Goal: Information Seeking & Learning: Learn about a topic

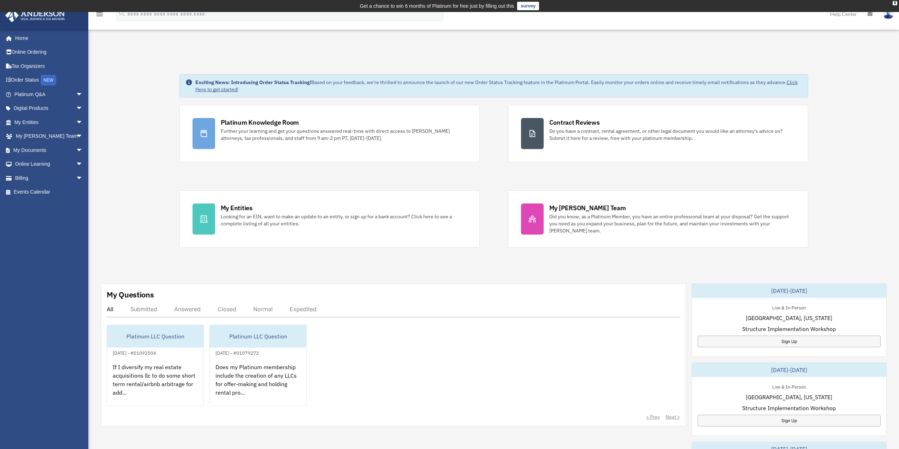
click at [174, 308] on div "All Submitted Answered Closed Normal Expedited" at bounding box center [393, 312] width 573 height 12
click at [176, 307] on div "Answered" at bounding box center [187, 309] width 26 height 7
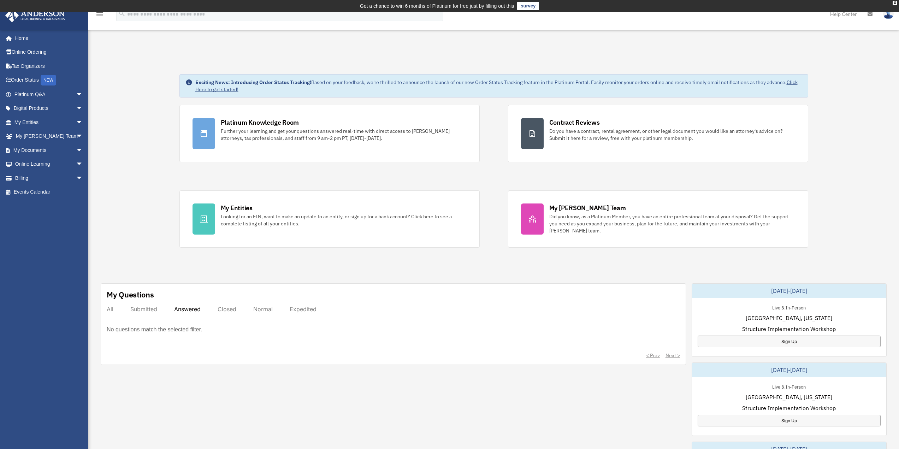
click at [147, 312] on div "Submitted" at bounding box center [143, 309] width 27 height 7
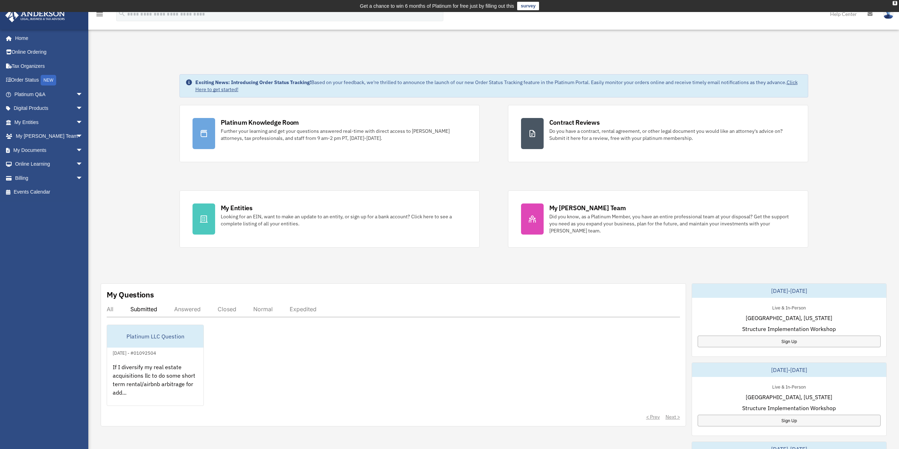
click at [117, 311] on div "All Submitted Answered Closed Normal Expedited" at bounding box center [393, 312] width 573 height 12
click at [112, 306] on div "All" at bounding box center [110, 309] width 7 height 7
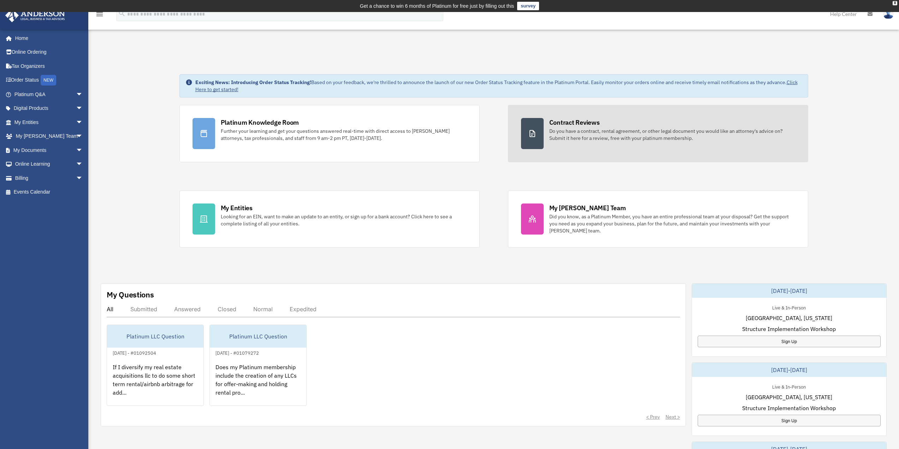
click at [625, 128] on div "Do you have a contract, rental agreement, or other legal document you would lik…" at bounding box center [672, 135] width 246 height 14
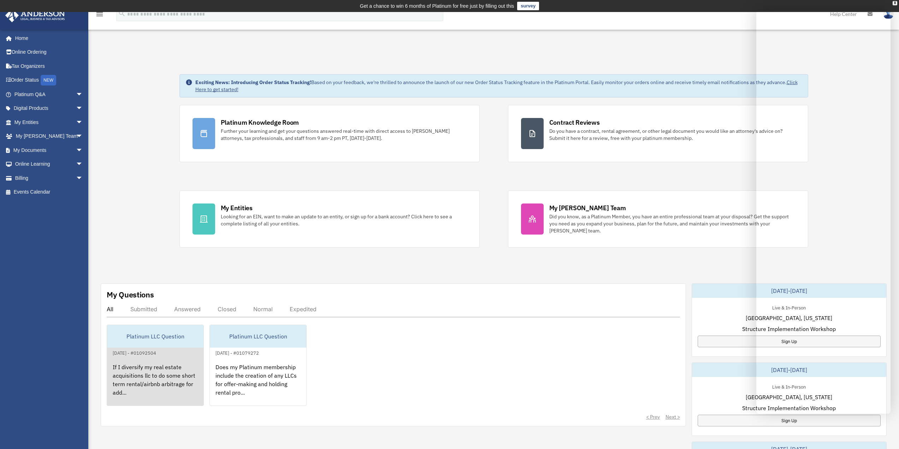
click at [149, 373] on div "If I diversify my real estate acquisitions llc to do some short term rental/air…" at bounding box center [155, 384] width 96 height 55
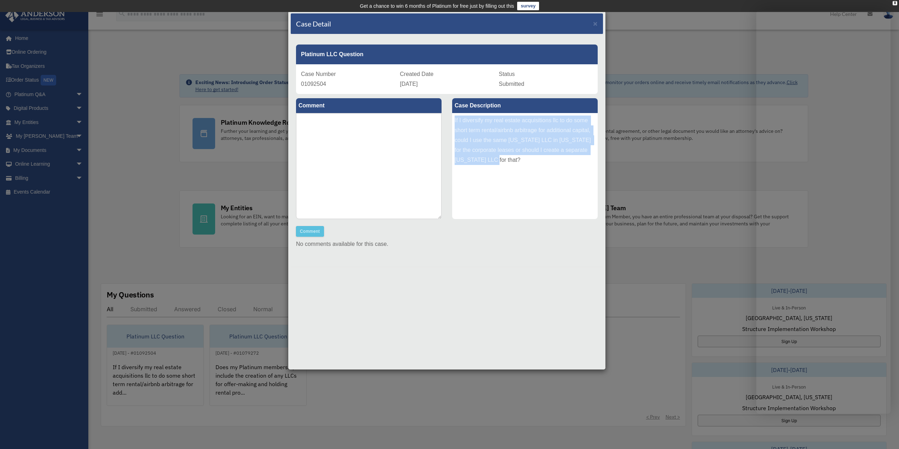
drag, startPoint x: 496, startPoint y: 157, endPoint x: 454, endPoint y: 120, distance: 56.3
click at [454, 120] on div "If I diversify my real estate acquisitions llc to do some short term rental/air…" at bounding box center [525, 166] width 146 height 106
copy div "If I diversify my real estate acquisitions llc to do some short term rental/air…"
click at [595, 26] on span "×" at bounding box center [595, 23] width 5 height 8
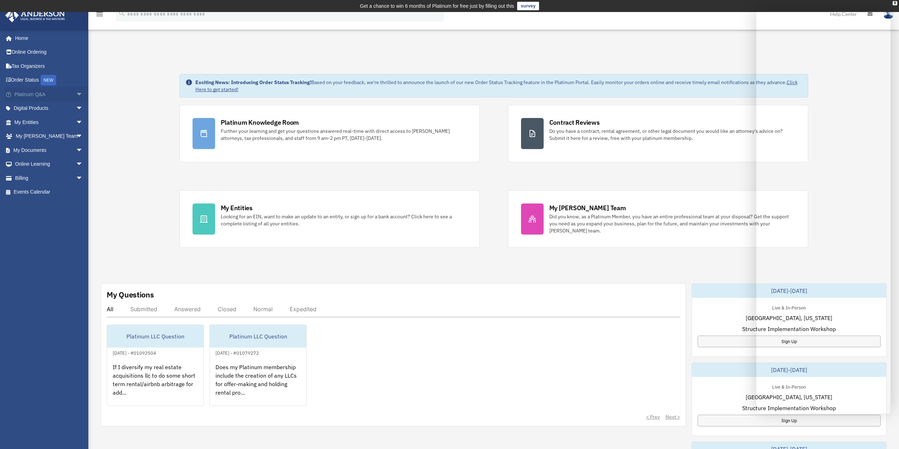
click at [76, 98] on span "arrow_drop_down" at bounding box center [83, 94] width 14 height 14
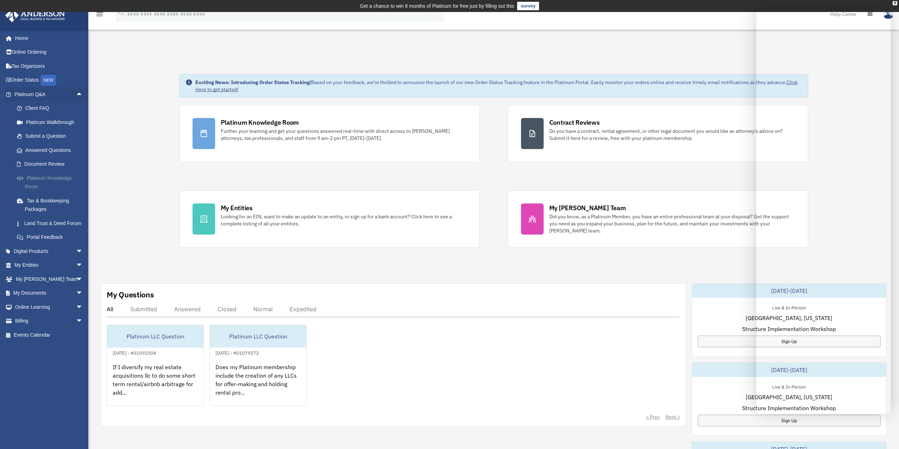
click at [54, 181] on link "Platinum Knowledge Room" at bounding box center [52, 182] width 84 height 23
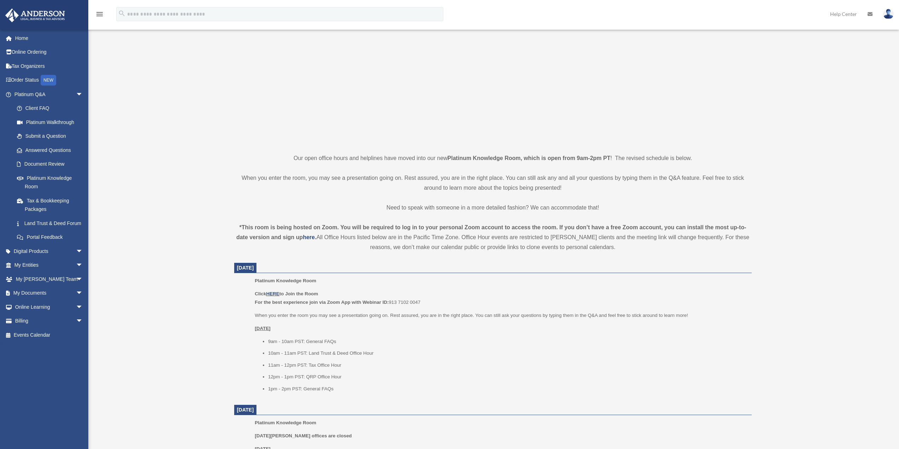
scroll to position [75, 0]
click at [271, 293] on u "HERE" at bounding box center [272, 291] width 13 height 5
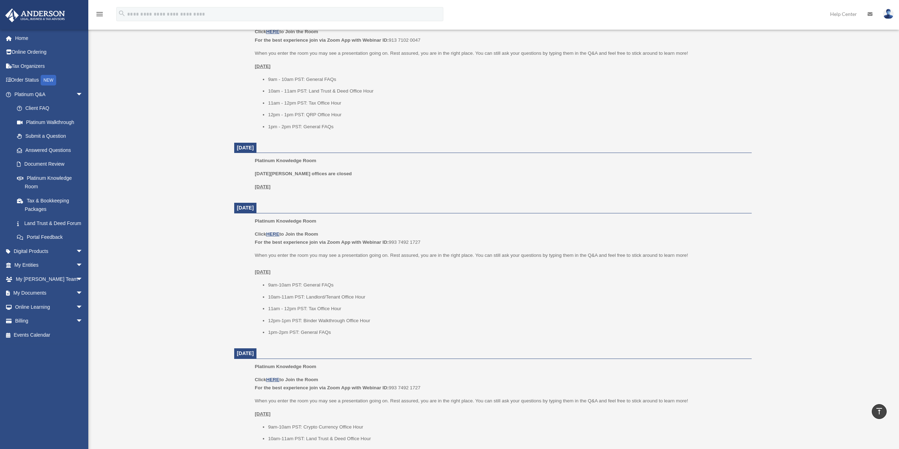
scroll to position [322, 0]
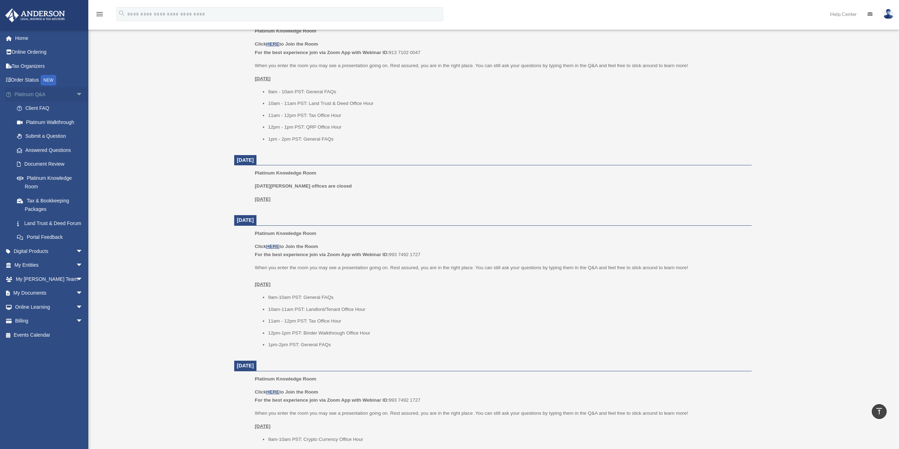
click at [35, 99] on link "Platinum Q&A arrow_drop_down" at bounding box center [49, 94] width 89 height 14
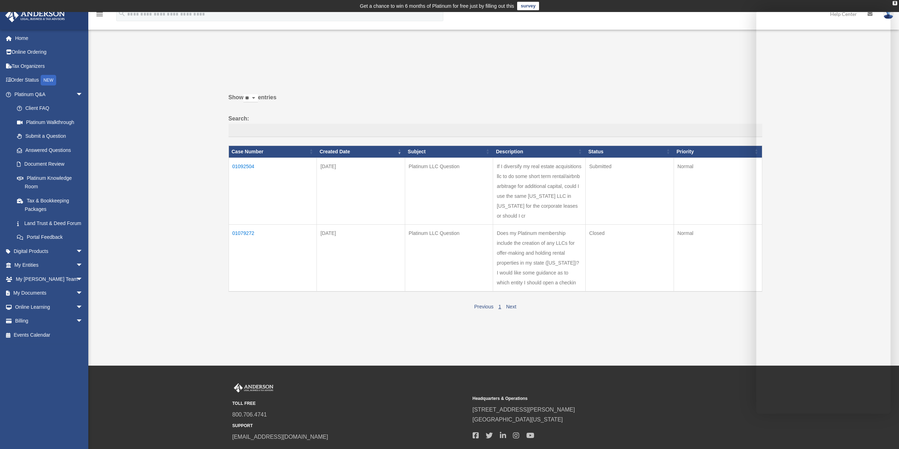
click at [241, 166] on td "01092504" at bounding box center [273, 191] width 88 height 67
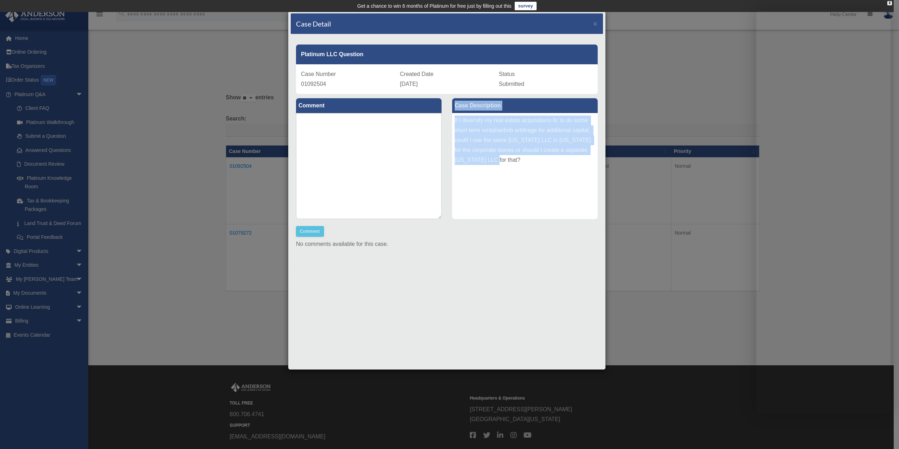
drag, startPoint x: 497, startPoint y: 168, endPoint x: 427, endPoint y: 110, distance: 90.8
click at [427, 110] on div "Comment Comment Case Description" at bounding box center [447, 177] width 312 height 167
click at [514, 145] on div "If I diversify my real estate acquisitions llc to do some short term rental/air…" at bounding box center [525, 166] width 146 height 106
drag, startPoint x: 493, startPoint y: 157, endPoint x: 453, endPoint y: 113, distance: 59.5
click at [453, 113] on div "If I diversify my real estate acquisitions llc to do some short term rental/air…" at bounding box center [525, 166] width 146 height 106
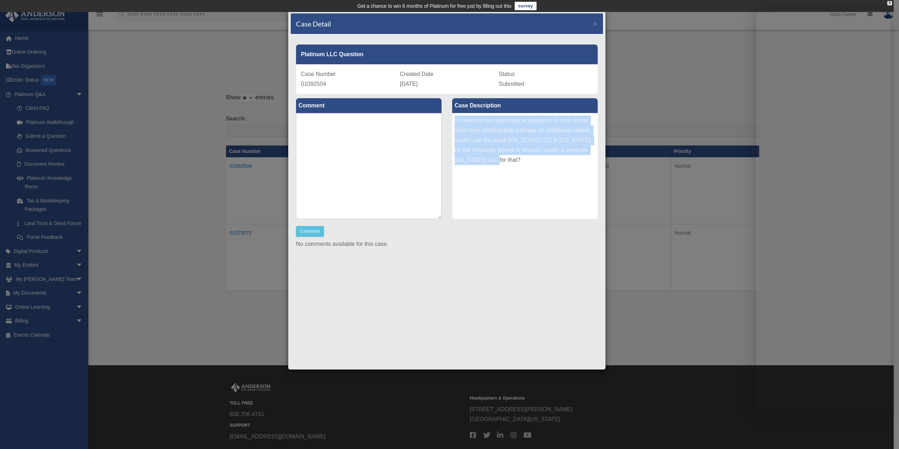
copy div "If I diversify my real estate acquisitions llc to do some short term rental/air…"
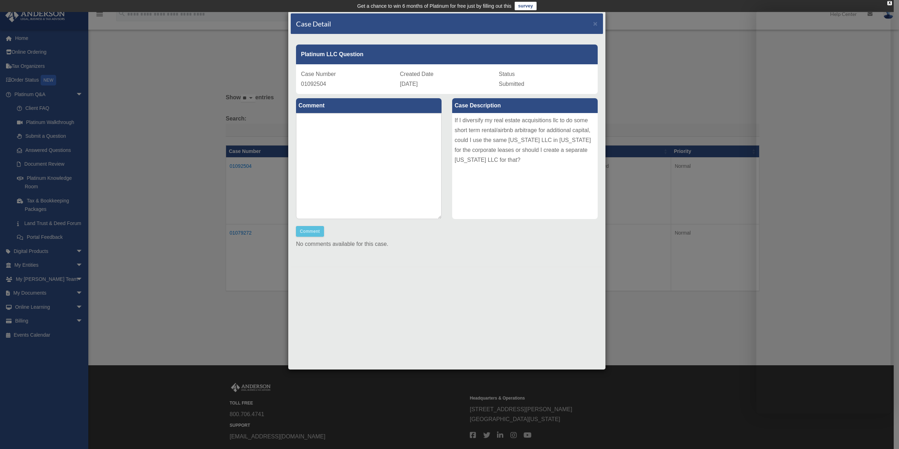
click at [6, 163] on div "Case Detail × Platinum LLC Question Case Number 01092504 Created Date August 28…" at bounding box center [449, 224] width 899 height 449
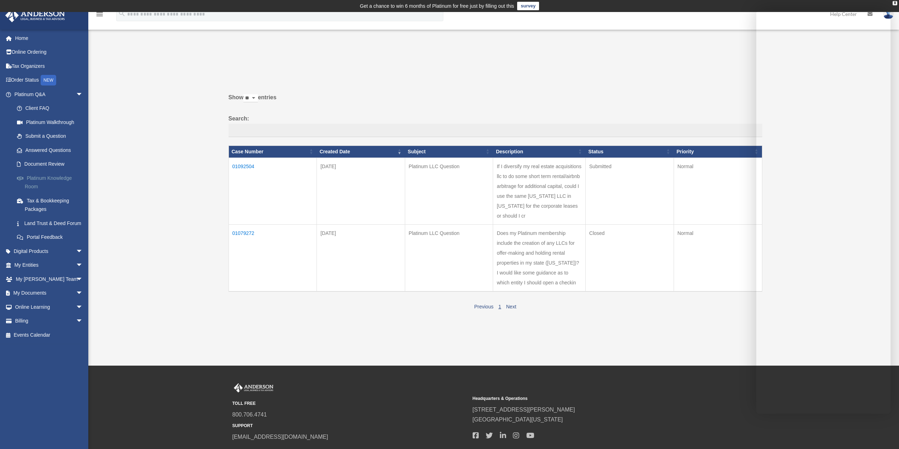
click at [40, 181] on link "Platinum Knowledge Room" at bounding box center [52, 182] width 84 height 23
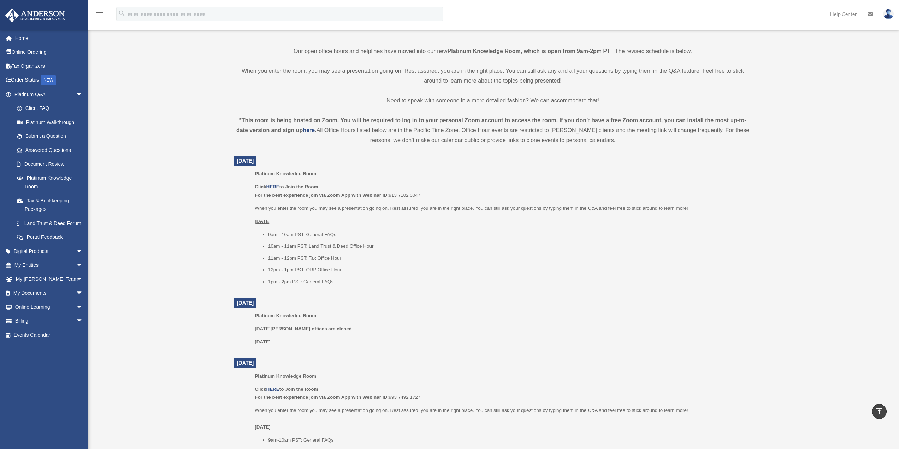
scroll to position [118, 0]
